Goal: Task Accomplishment & Management: Use online tool/utility

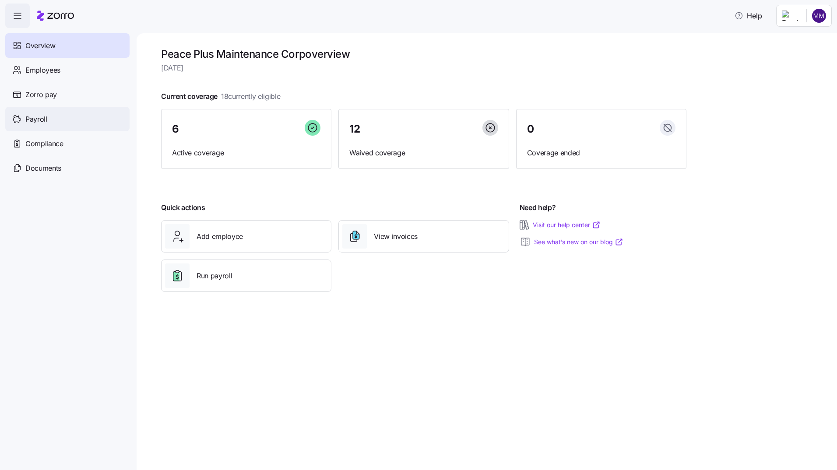
click at [39, 119] on span "Payroll" at bounding box center [36, 119] width 22 height 11
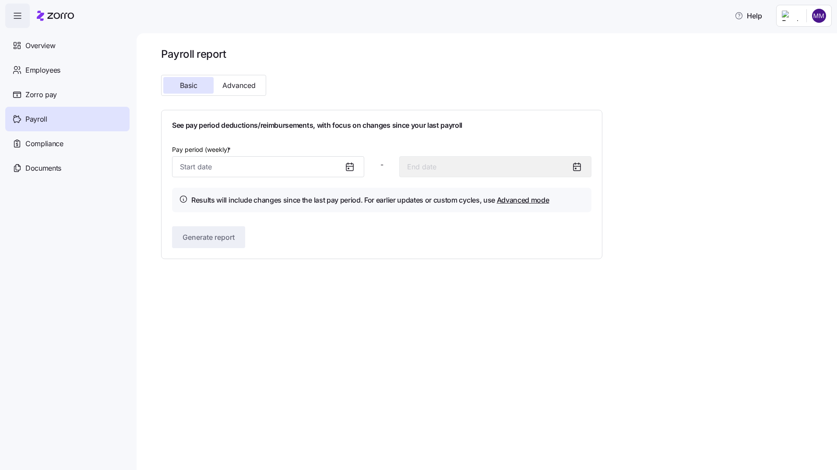
click at [349, 166] on icon at bounding box center [350, 167] width 11 height 11
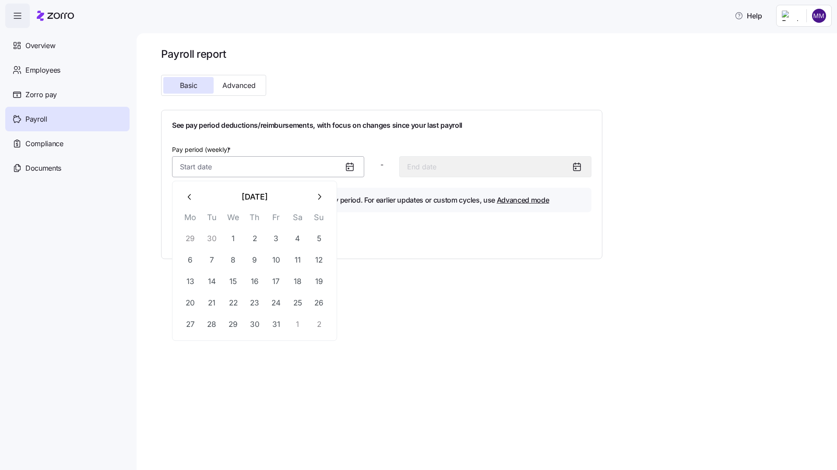
click at [247, 162] on input "Pay period (weekly) *" at bounding box center [268, 166] width 192 height 21
click at [233, 239] on button "1" at bounding box center [233, 238] width 21 height 21
type input "October 1, 2025"
type input "October 7, 2025"
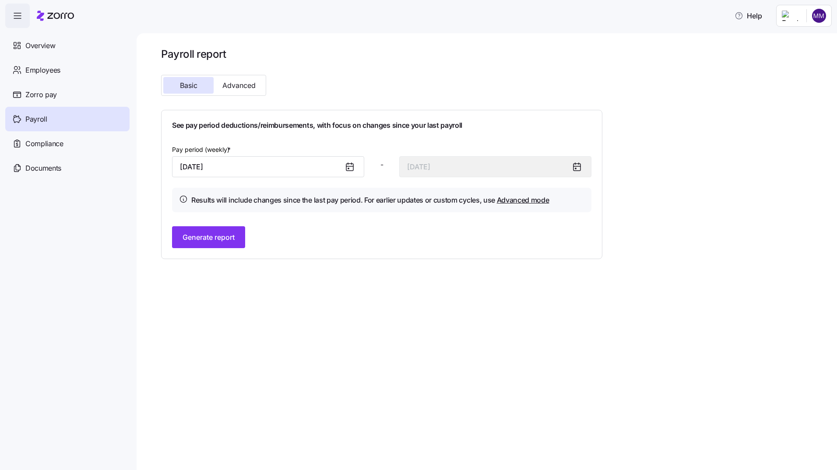
click at [579, 168] on icon at bounding box center [577, 167] width 11 height 11
click at [234, 80] on button "Advanced" at bounding box center [239, 85] width 50 height 17
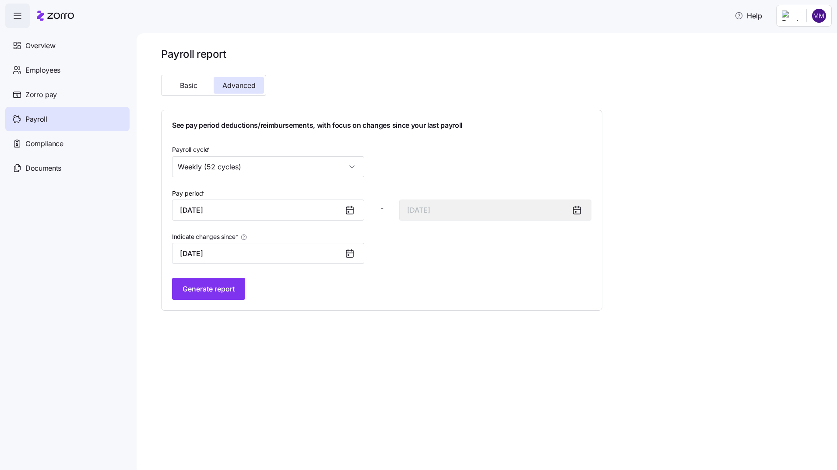
click at [349, 254] on icon at bounding box center [350, 253] width 11 height 11
click at [219, 292] on span "Generate report" at bounding box center [209, 289] width 52 height 11
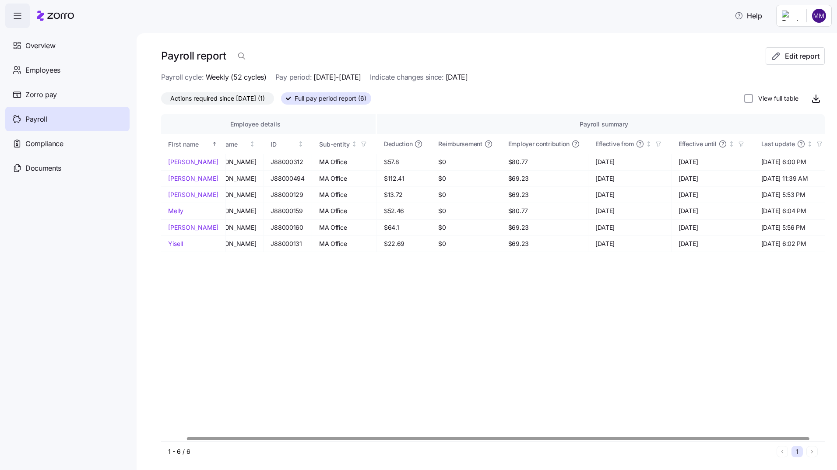
scroll to position [0, 35]
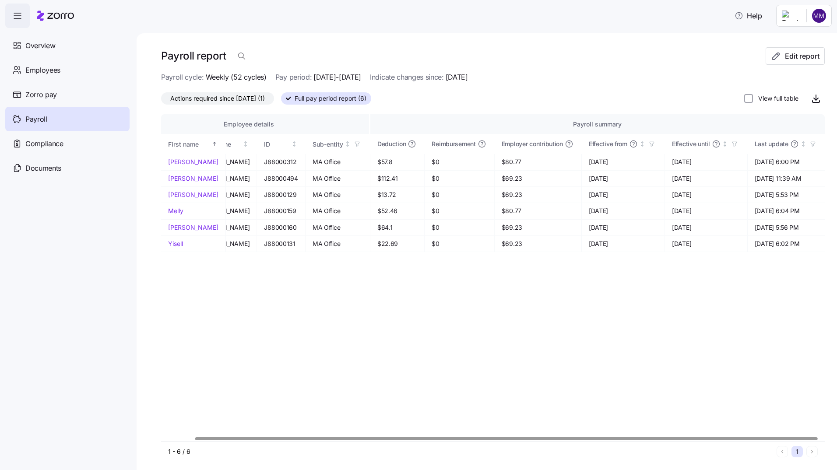
click at [817, 440] on div at bounding box center [506, 438] width 622 height 3
click at [768, 96] on label "View full table" at bounding box center [776, 98] width 46 height 9
click at [753, 96] on input "View full table" at bounding box center [748, 98] width 9 height 9
checkbox input "true"
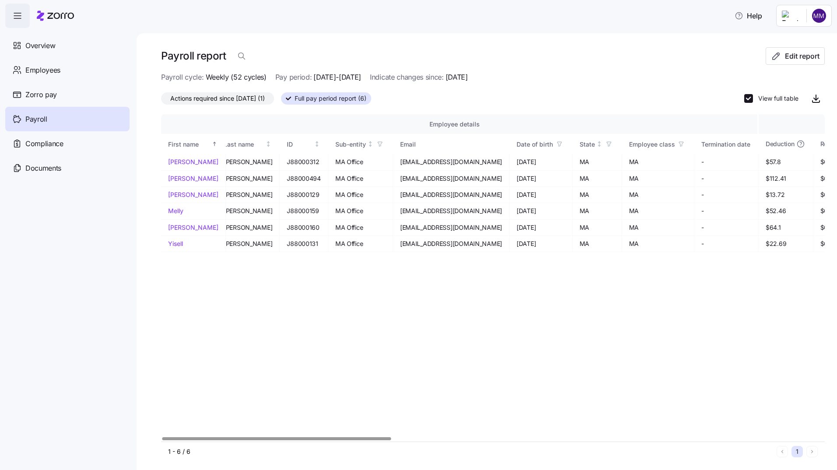
scroll to position [0, 0]
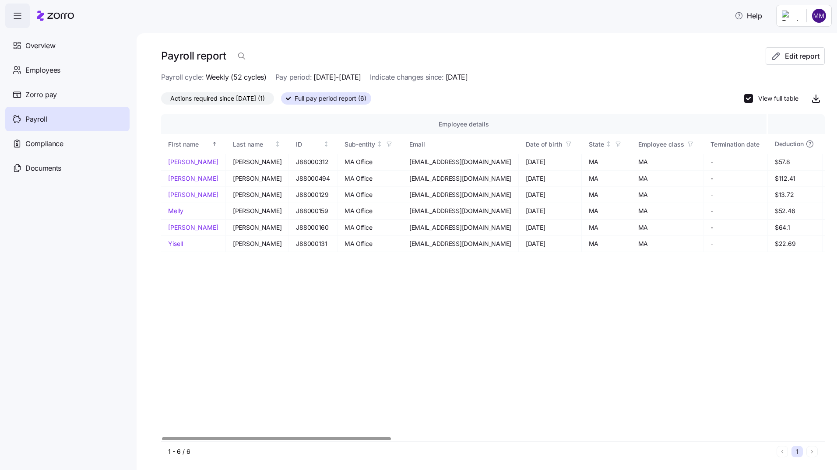
click at [162, 437] on div at bounding box center [276, 438] width 229 height 3
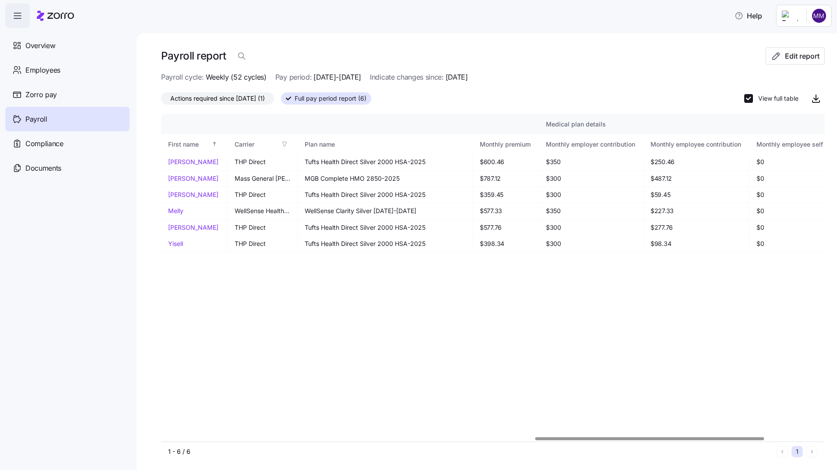
scroll to position [0, 1072]
click at [690, 440] on div at bounding box center [649, 438] width 229 height 3
click at [816, 98] on icon "button" at bounding box center [816, 97] width 0 height 5
click at [52, 67] on span "Employees" at bounding box center [42, 70] width 35 height 11
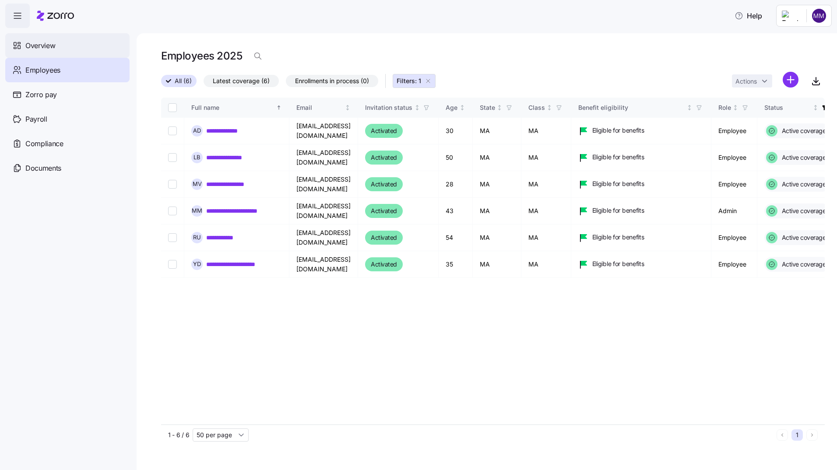
click at [39, 45] on span "Overview" at bounding box center [40, 45] width 30 height 11
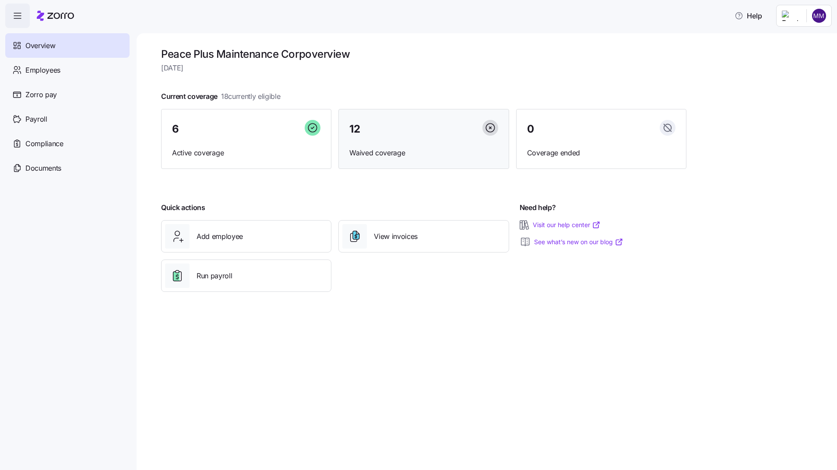
click at [353, 130] on span "12" at bounding box center [354, 129] width 11 height 11
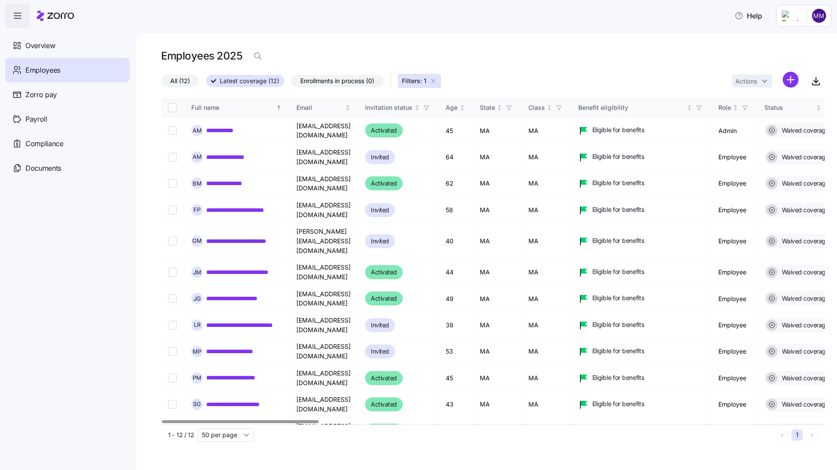
click at [205, 425] on div at bounding box center [493, 421] width 664 height 5
click at [819, 15] on html "**********" at bounding box center [418, 232] width 837 height 465
click at [792, 89] on div "Log out" at bounding box center [784, 89] width 34 height 10
